Goal: Task Accomplishment & Management: Manage account settings

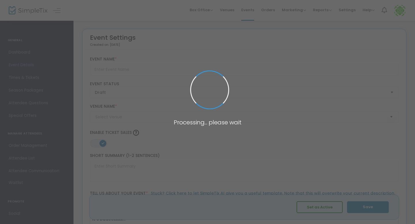
type input "[PERSON_NAME][GEOGRAPHIC_DATA] - Farm Haunt 2025"
type textarea "It’s baacckkkk…Can you handle our farm in the dark? Grab your friends and give …"
type input "Buy Tickets"
type input "[PERSON_NAME] Farm Market"
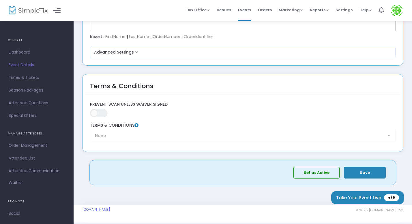
scroll to position [726, 0]
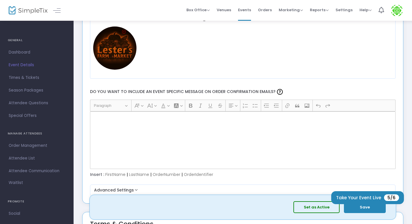
click at [207, 121] on div "Rich Text Editor, main" at bounding box center [242, 141] width 305 height 58
click at [29, 74] on span "Times & Tickets" at bounding box center [37, 77] width 56 height 7
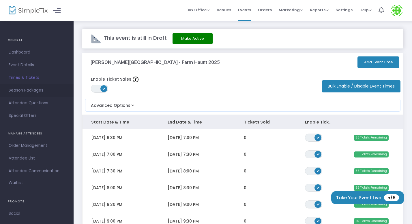
click at [36, 94] on span "Season Packages" at bounding box center [37, 90] width 56 height 7
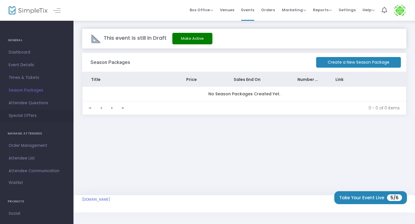
click at [32, 114] on span "Special Offers" at bounding box center [37, 115] width 56 height 7
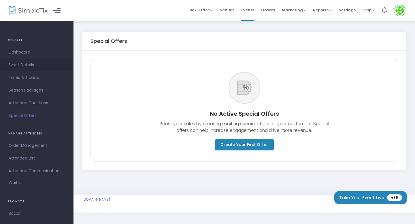
click at [25, 61] on link "Event Details" at bounding box center [36, 65] width 73 height 13
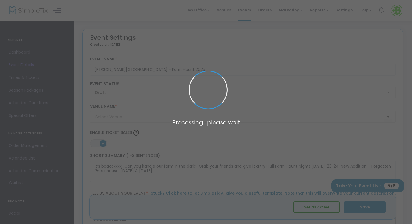
type input "[PERSON_NAME] Farm Market"
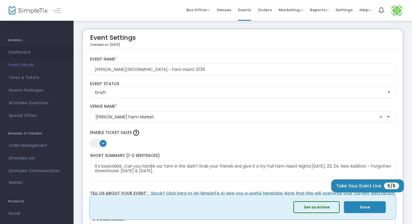
click at [27, 51] on span "Dashboard" at bounding box center [37, 52] width 56 height 7
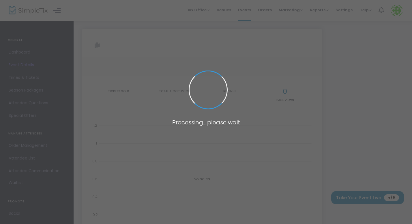
type input "[URL][DOMAIN_NAME][PERSON_NAME]"
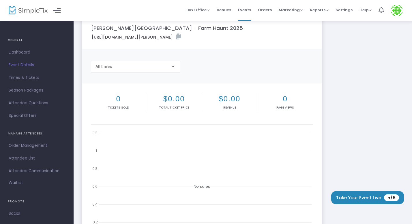
scroll to position [56, 0]
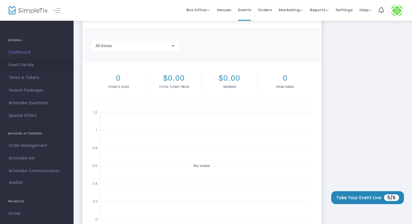
click at [31, 66] on span "Event Details" at bounding box center [37, 64] width 56 height 7
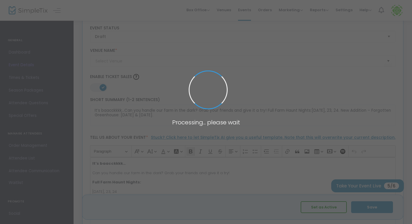
scroll to position [874, 0]
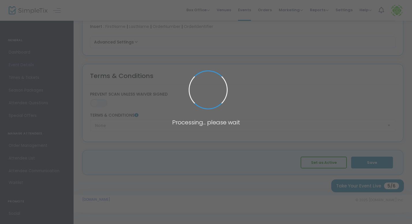
type input "[PERSON_NAME] Farm Market"
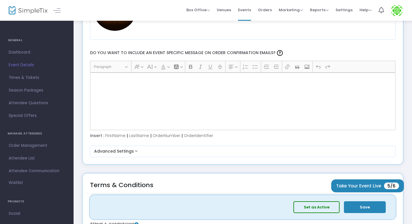
scroll to position [725, 0]
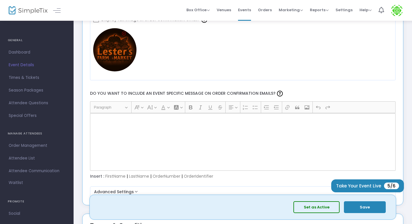
click at [131, 134] on div "Rich Text Editor, main" at bounding box center [242, 142] width 305 height 58
click at [140, 124] on div "Rich Text Editor, main" at bounding box center [242, 142] width 305 height 58
click at [295, 12] on span "Marketing" at bounding box center [290, 9] width 24 height 5
click at [265, 11] on span "Orders" at bounding box center [265, 10] width 14 height 15
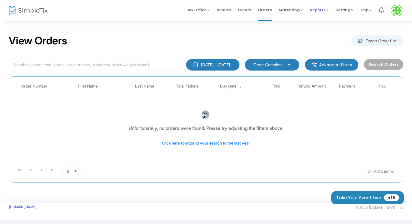
click at [322, 12] on span "Reports" at bounding box center [319, 9] width 19 height 5
click at [345, 12] on span "Settings" at bounding box center [343, 10] width 17 height 15
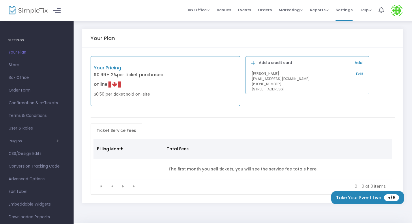
scroll to position [16, 0]
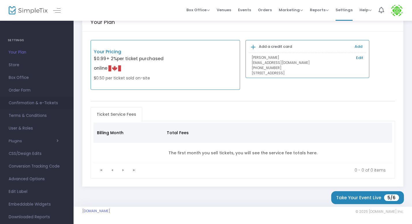
click at [37, 108] on link "Confirmation & e-Tickets" at bounding box center [36, 103] width 73 height 13
